Goal: Information Seeking & Learning: Understand process/instructions

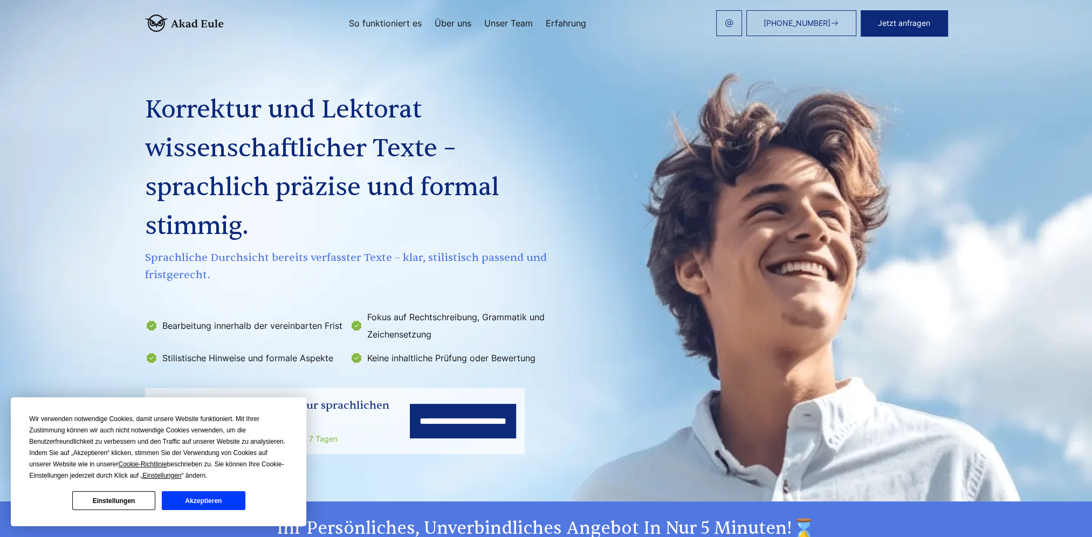
click at [390, 27] on link "So funktioniert es" at bounding box center [385, 23] width 73 height 9
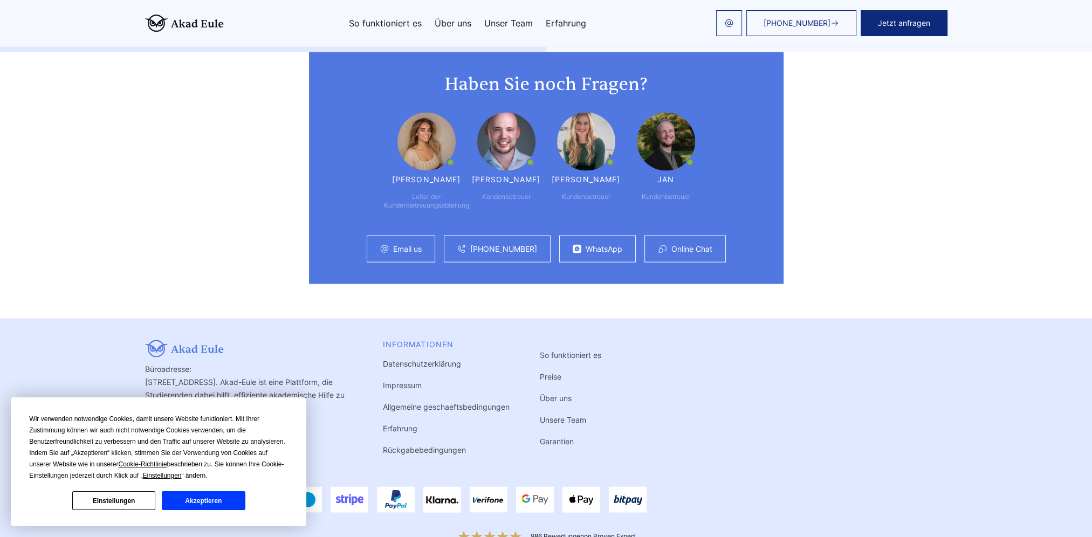
scroll to position [2846, 0]
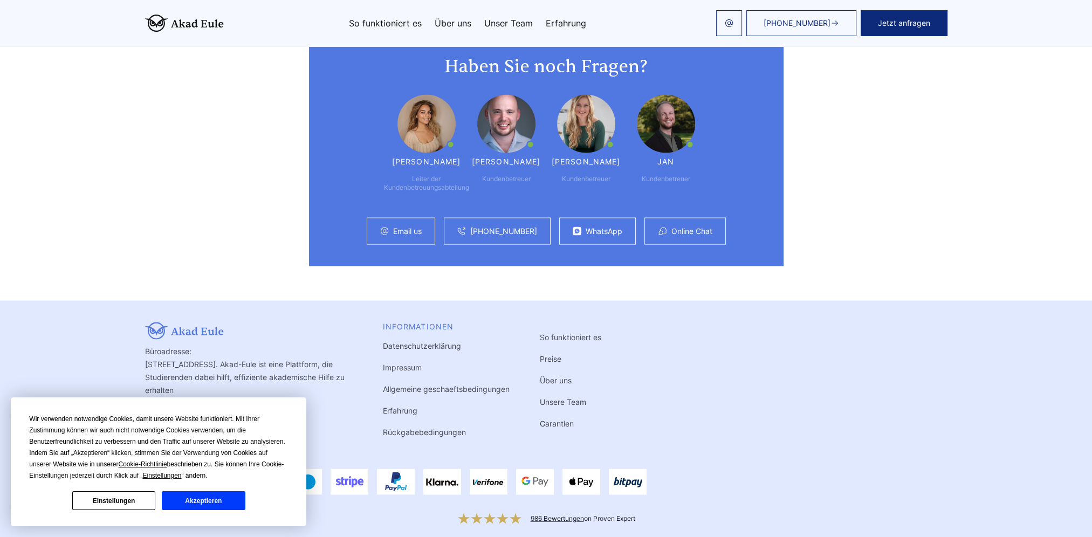
click at [185, 498] on button "Akzeptieren" at bounding box center [203, 500] width 83 height 19
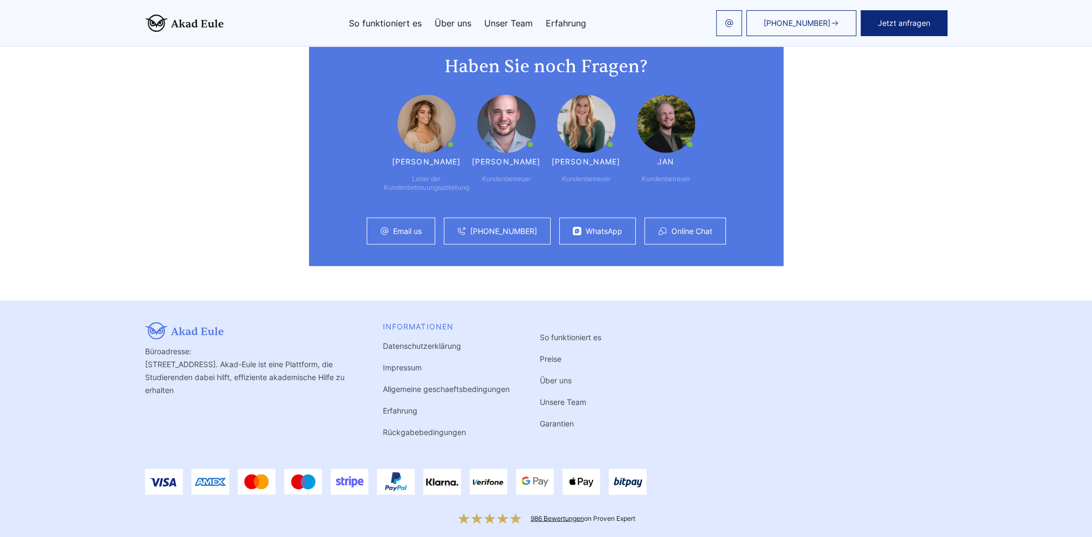
click at [575, 333] on link "So funktioniert es" at bounding box center [570, 337] width 61 height 9
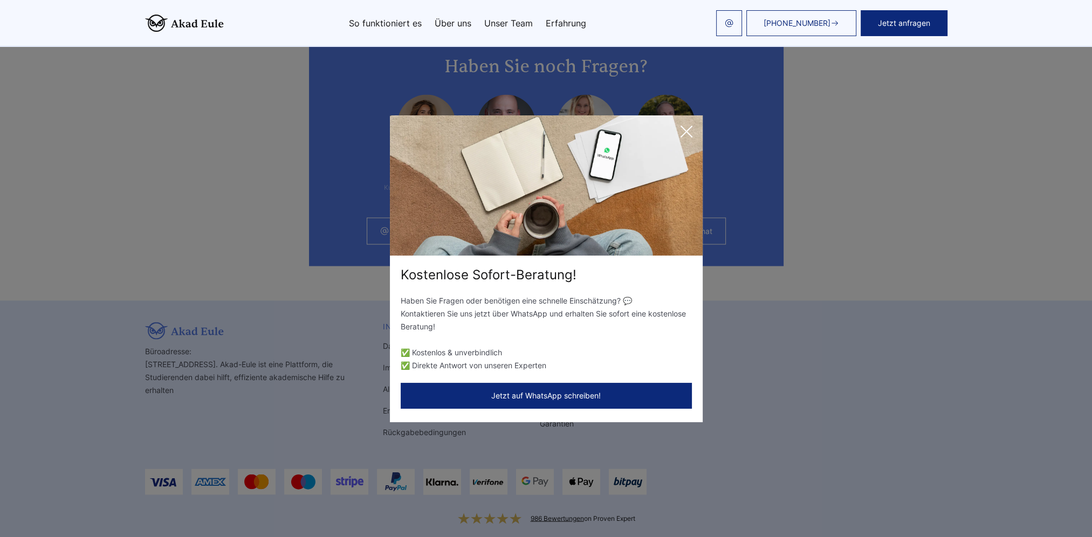
click at [684, 129] on icon at bounding box center [687, 132] width 22 height 22
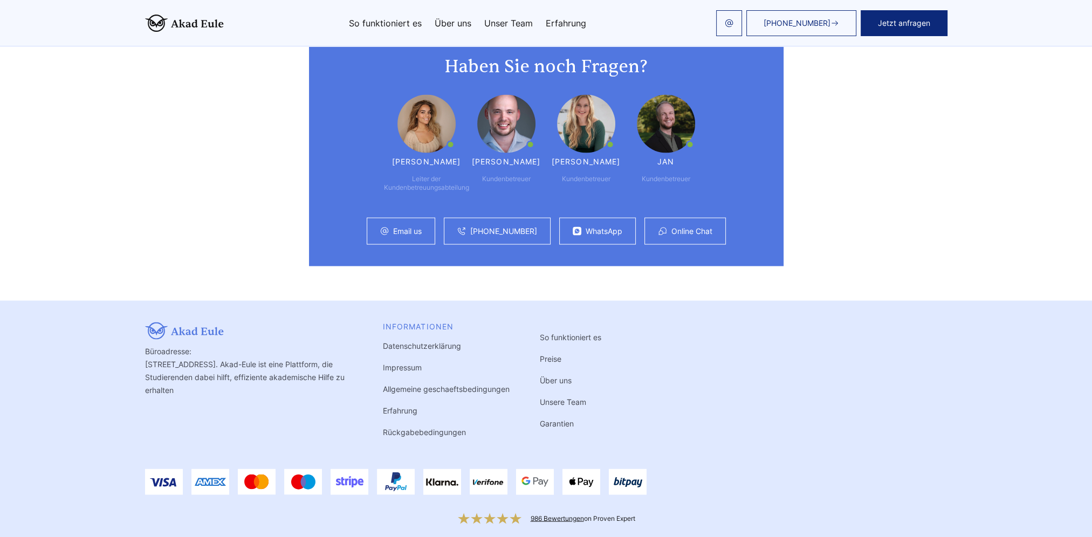
click at [459, 384] on link "Allgemeine geschaeftsbedingungen" at bounding box center [446, 388] width 127 height 9
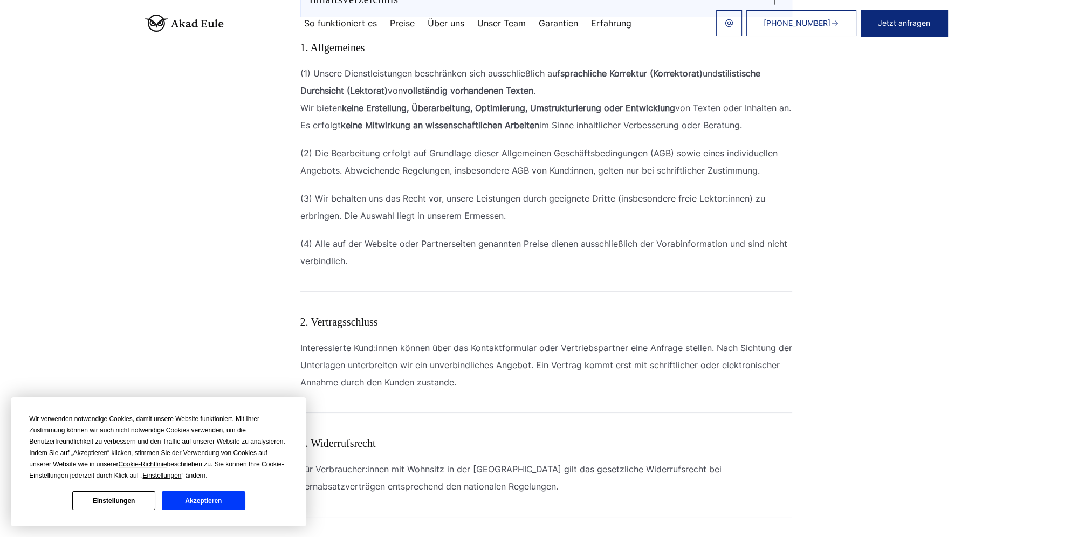
scroll to position [162, 0]
